Goal: Information Seeking & Learning: Learn about a topic

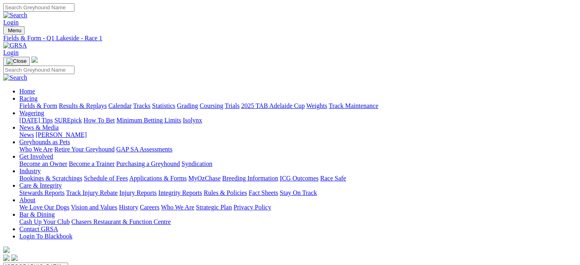
drag, startPoint x: 0, startPoint y: 0, endPoint x: 36, endPoint y: 58, distance: 68.4
click at [36, 102] on link "Fields & Form" at bounding box center [38, 105] width 38 height 7
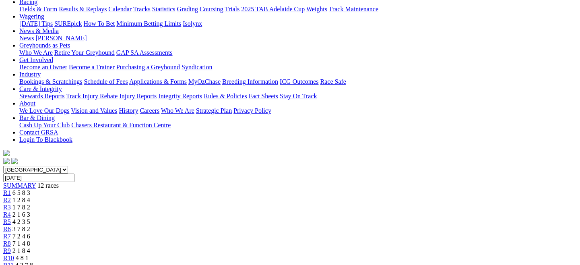
scroll to position [97, 0]
